Goal: Transaction & Acquisition: Purchase product/service

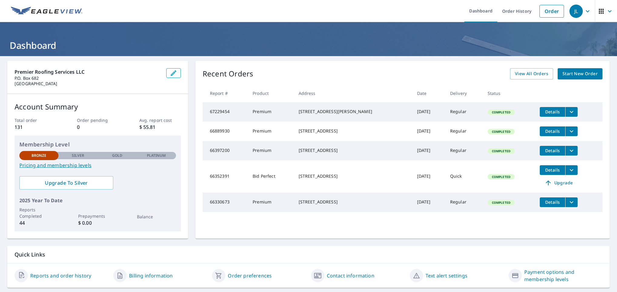
click at [572, 78] on link "Start New Order" at bounding box center [580, 73] width 45 height 11
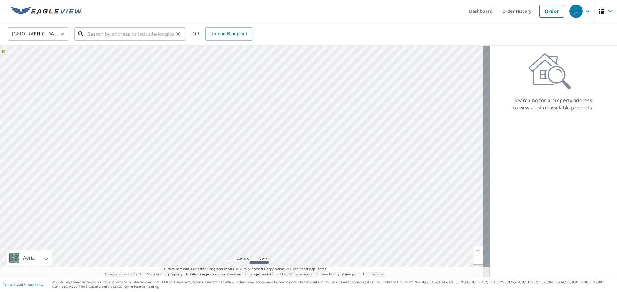
click at [106, 33] on input "text" at bounding box center [131, 33] width 86 height 17
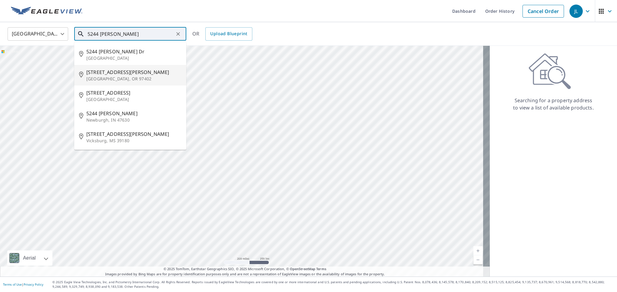
click at [105, 74] on span "[STREET_ADDRESS][PERSON_NAME]" at bounding box center [133, 72] width 95 height 7
type input "[STREET_ADDRESS][PERSON_NAME]"
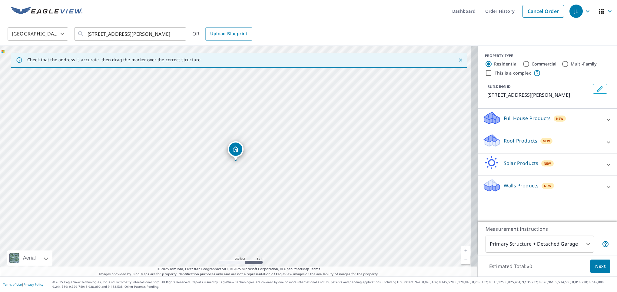
click at [462, 250] on link "Current Level 17, Zoom In" at bounding box center [466, 250] width 9 height 9
click at [462, 250] on link "Current Level 18, Zoom In" at bounding box center [466, 250] width 9 height 9
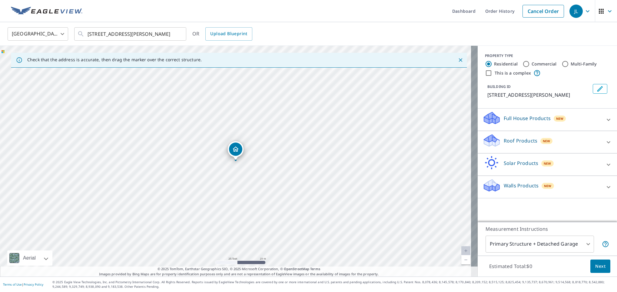
click at [462, 250] on link "Current Level 20, Zoom In Disabled" at bounding box center [466, 250] width 9 height 9
click at [505, 144] on p "Roof Products" at bounding box center [521, 140] width 34 height 7
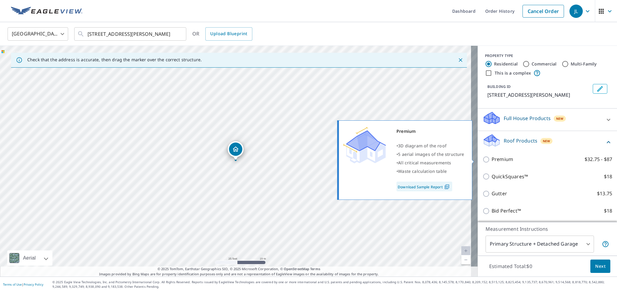
click at [483, 159] on input "Premium $32.75 - $87" at bounding box center [487, 159] width 9 height 7
checkbox input "true"
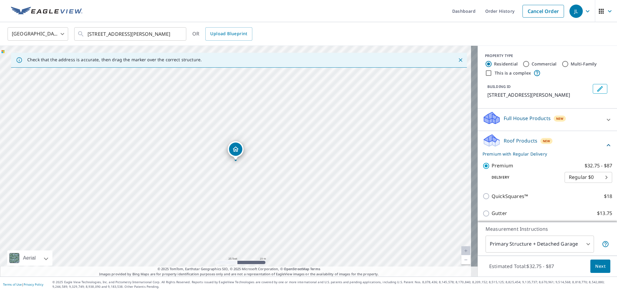
click at [596, 265] on span "Next" at bounding box center [601, 266] width 10 height 8
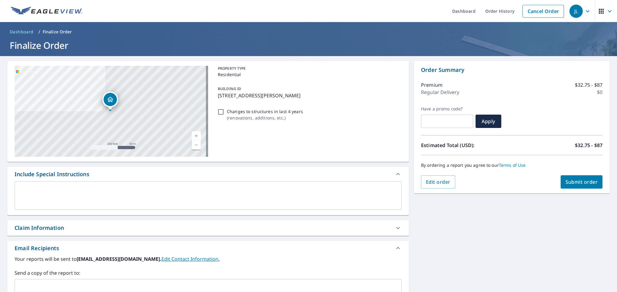
click at [570, 186] on button "Submit order" at bounding box center [582, 181] width 42 height 13
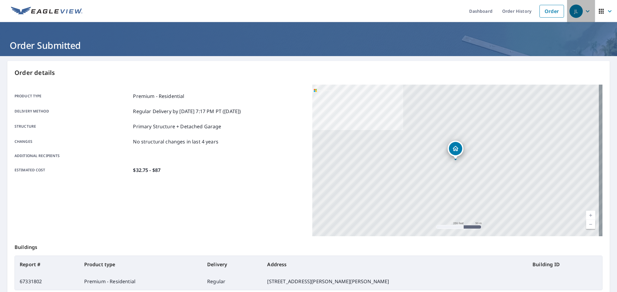
click at [584, 15] on icon "button" at bounding box center [587, 11] width 7 height 7
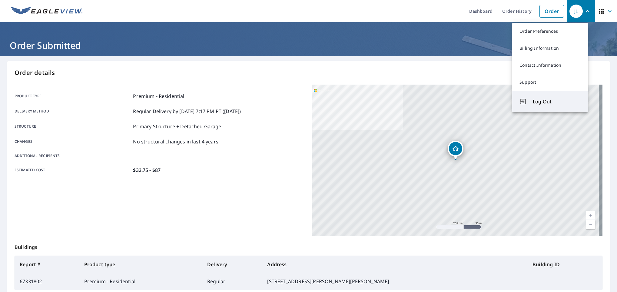
click at [539, 101] on span "Log Out" at bounding box center [557, 101] width 48 height 7
